Goal: Check status: Check status

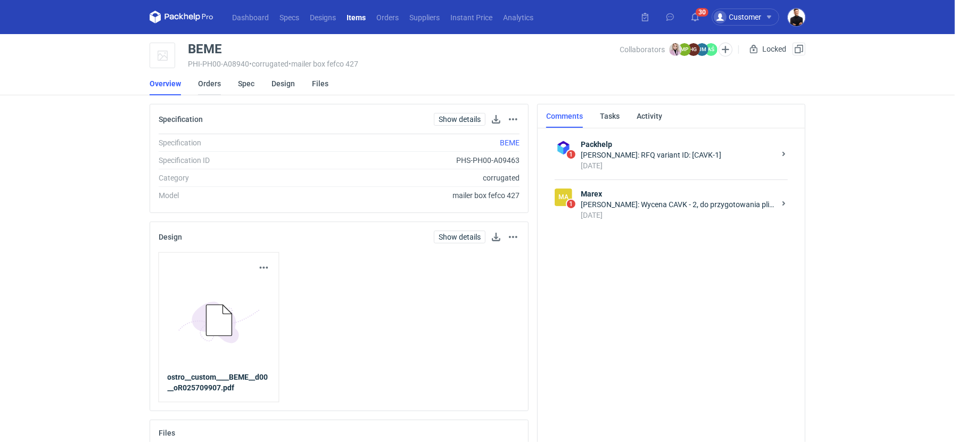
click at [216, 82] on link "Orders" at bounding box center [209, 83] width 23 height 23
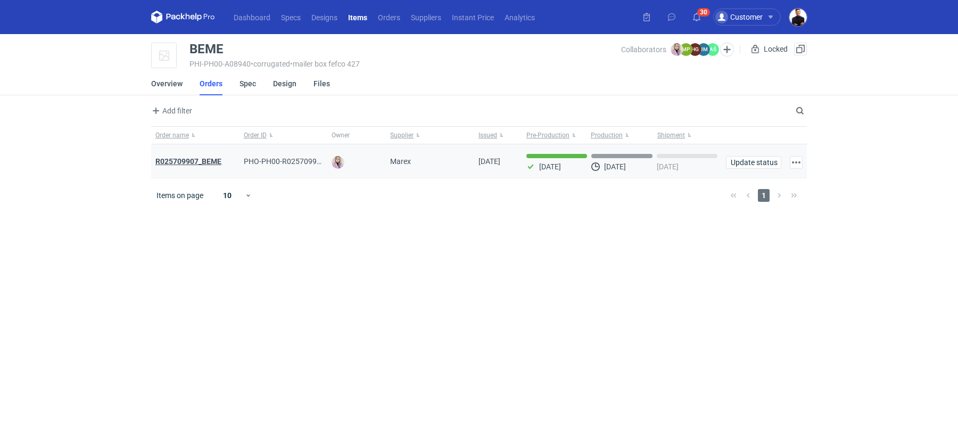
click at [188, 160] on strong "R025709907_BEME" at bounding box center [188, 161] width 66 height 9
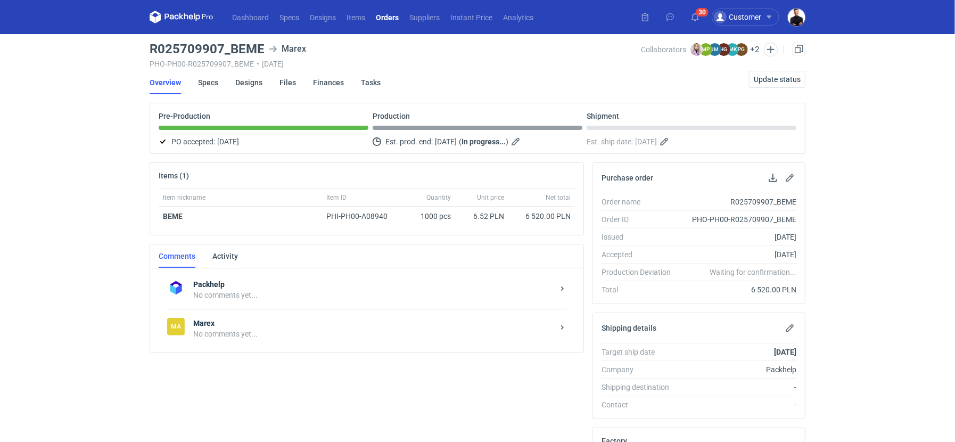
click at [227, 282] on strong "Packhelp" at bounding box center [373, 284] width 360 height 11
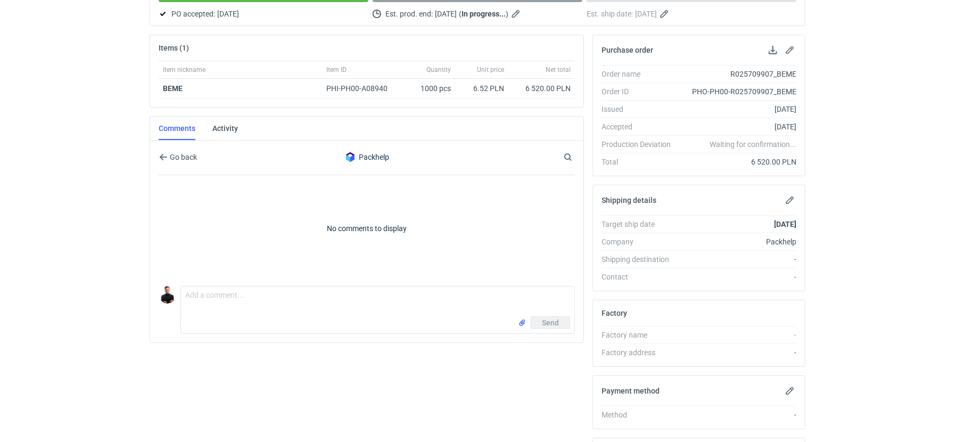
scroll to position [114, 0]
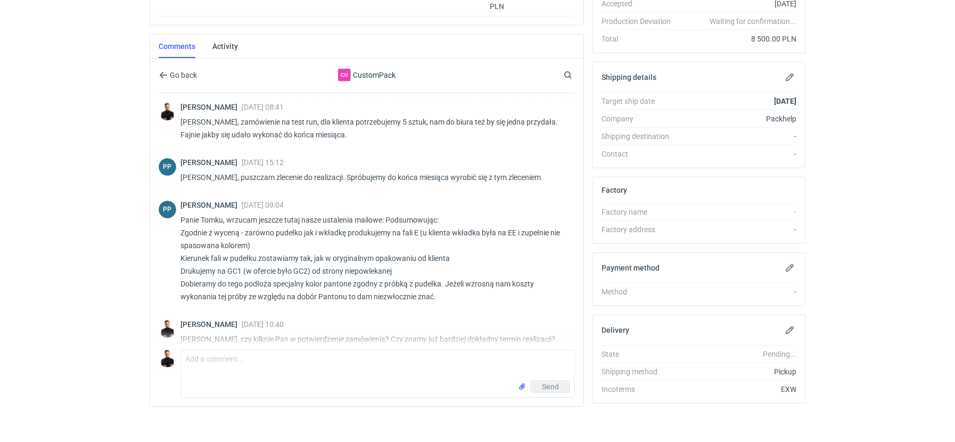
scroll to position [1406, 0]
